Goal: Navigation & Orientation: Find specific page/section

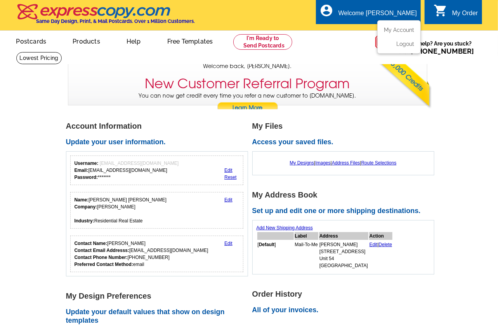
click at [378, 10] on div "Welcome [PERSON_NAME]" at bounding box center [378, 15] width 78 height 11
click at [399, 31] on link "My Account" at bounding box center [397, 29] width 33 height 7
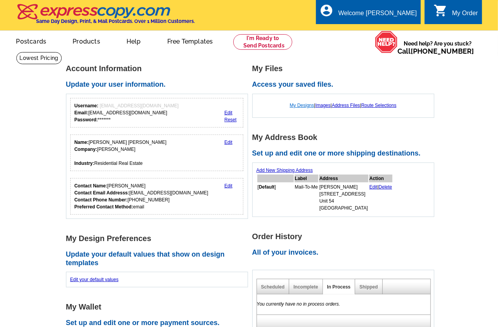
click at [301, 106] on link "My Designs" at bounding box center [302, 104] width 24 height 5
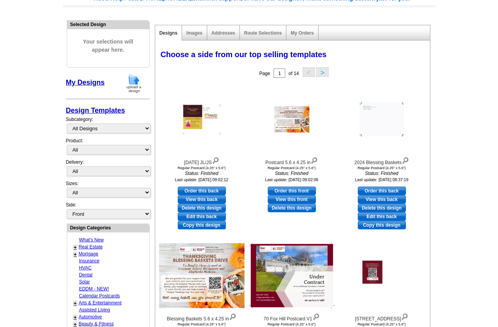
scroll to position [84, 0]
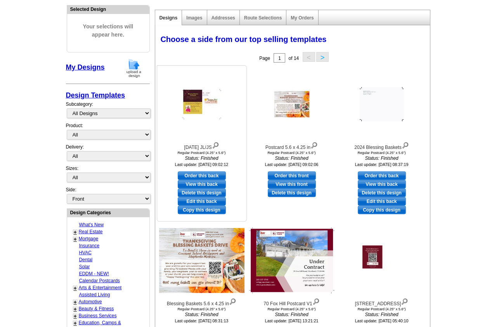
click at [202, 107] on img at bounding box center [201, 104] width 39 height 30
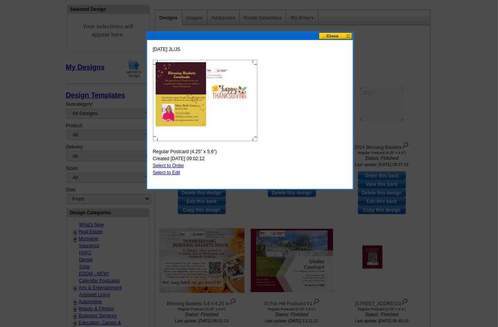
click at [339, 36] on button at bounding box center [336, 35] width 34 height 7
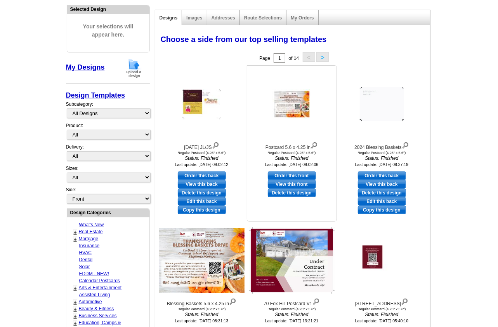
click at [301, 106] on img at bounding box center [292, 104] width 39 height 30
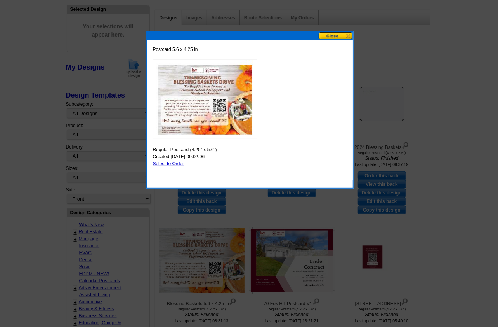
click at [333, 36] on button at bounding box center [336, 35] width 34 height 7
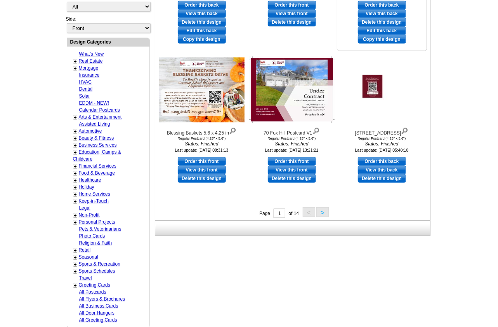
scroll to position [255, 0]
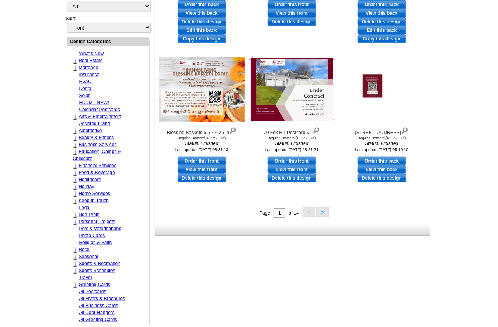
click at [321, 212] on button ">" at bounding box center [322, 212] width 12 height 10
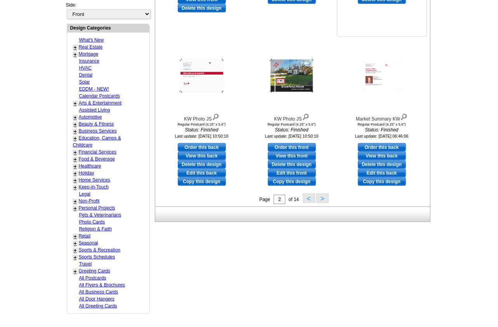
scroll to position [269, 0]
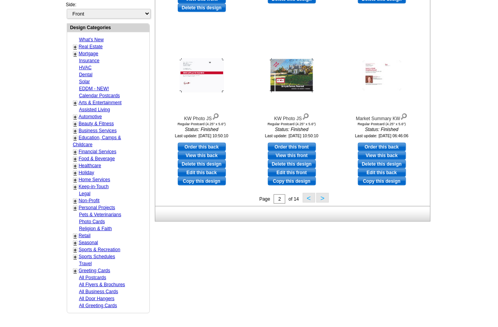
click at [320, 198] on button ">" at bounding box center [322, 198] width 12 height 10
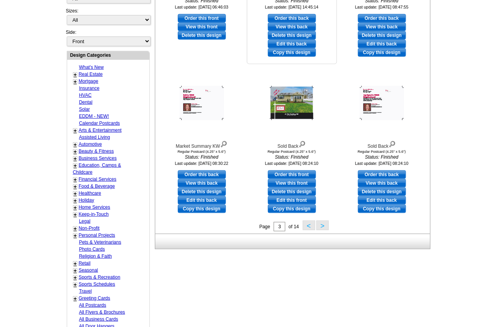
scroll to position [238, 0]
